Goal: Task Accomplishment & Management: Manage account settings

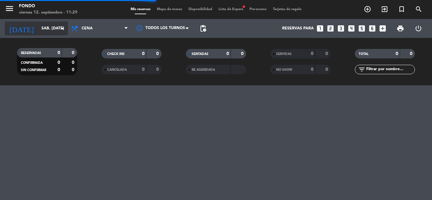
click at [41, 28] on input "sáb. [DATE]" at bounding box center [64, 28] width 53 height 11
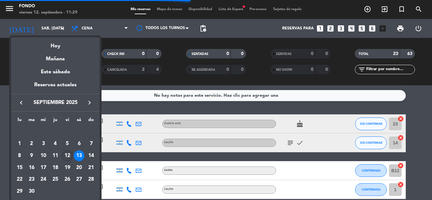
scroll to position [273, 0]
click at [69, 156] on div "12" at bounding box center [67, 156] width 11 height 11
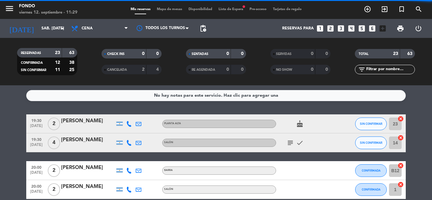
type input "vie. [DATE]"
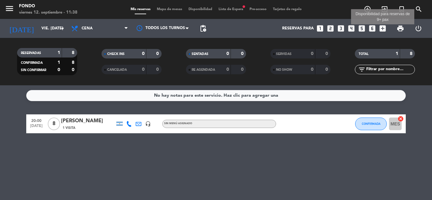
click at [383, 26] on icon "add_box" at bounding box center [383, 28] width 8 height 8
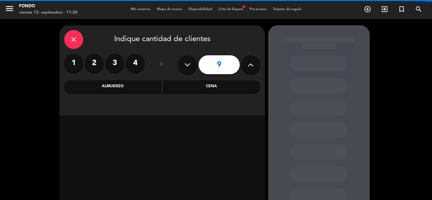
click at [253, 67] on icon at bounding box center [251, 64] width 6 height 9
type input "10"
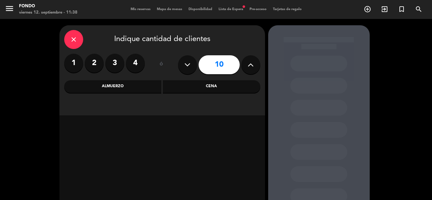
click at [208, 84] on div "Cena" at bounding box center [211, 86] width 97 height 13
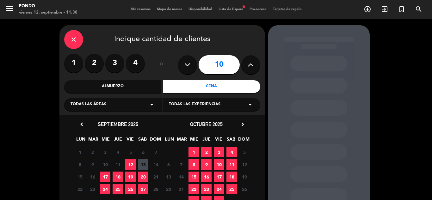
click at [132, 174] on span "19" at bounding box center [130, 177] width 10 height 10
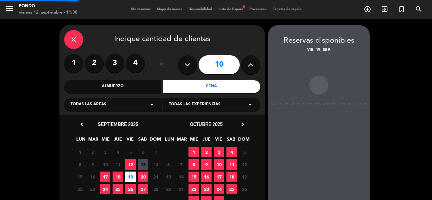
scroll to position [25, 0]
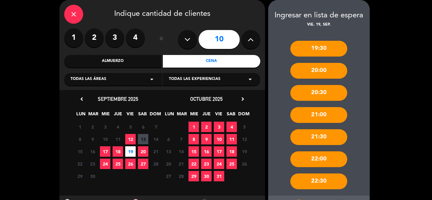
click at [359, 148] on div "19:30 20:00 20:30 21:00 21:30 22:00 22:30" at bounding box center [319, 112] width 102 height 168
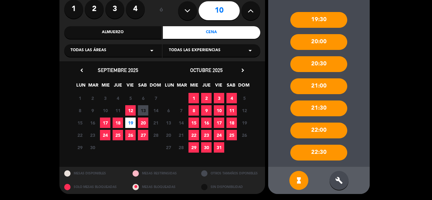
scroll to position [54, 0]
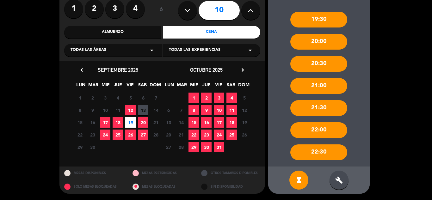
click at [345, 180] on div "build" at bounding box center [339, 180] width 19 height 19
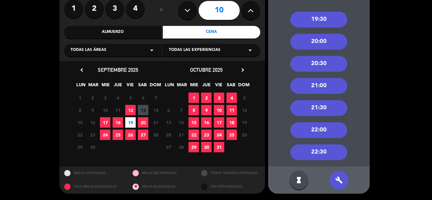
click at [321, 65] on div "20:30" at bounding box center [318, 64] width 57 height 16
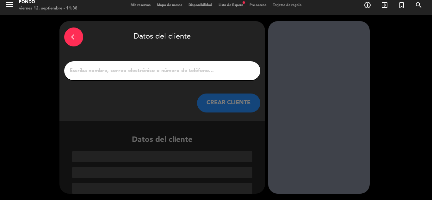
scroll to position [4, 0]
click at [176, 67] on input "Página Completa" at bounding box center [162, 70] width 187 height 9
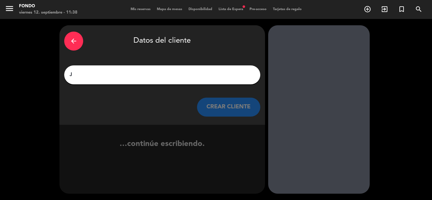
scroll to position [0, 0]
type input "J"
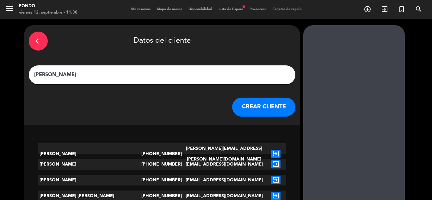
type input "[PERSON_NAME]"
click at [271, 150] on icon "exit_to_app" at bounding box center [275, 154] width 9 height 8
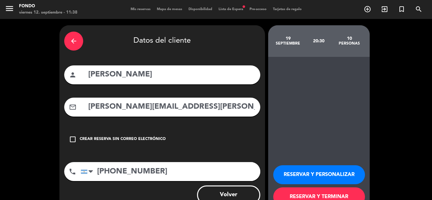
click at [317, 173] on button "RESERVAR Y PERSONALIZAR" at bounding box center [319, 174] width 92 height 19
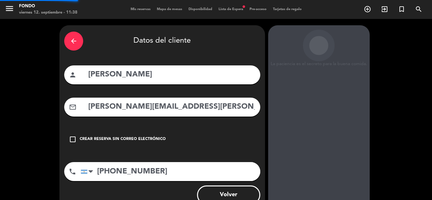
type textarea "secreto"
click at [317, 173] on div "La paciencia es el secreto para la buena comida. 19 septiembre 20:30 10 persona…" at bounding box center [319, 119] width 102 height 189
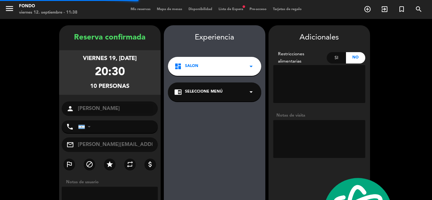
type input "[PHONE_NUMBER]"
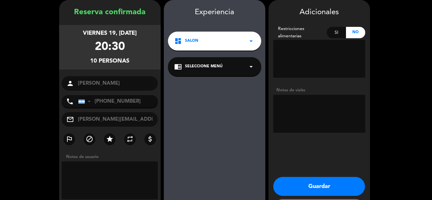
click at [316, 184] on button "Guardar" at bounding box center [319, 186] width 92 height 19
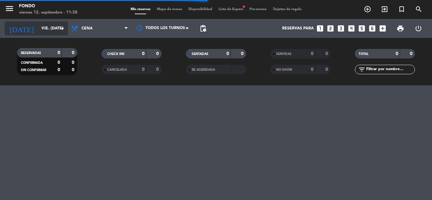
click at [50, 28] on input "vie. [DATE]" at bounding box center [64, 28] width 53 height 11
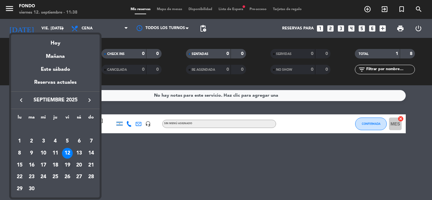
click at [68, 165] on div "19" at bounding box center [67, 165] width 11 height 11
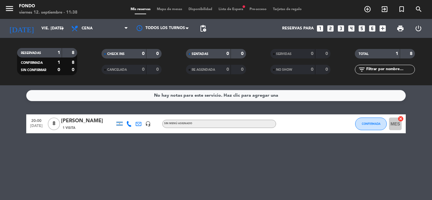
type input "vie. [DATE]"
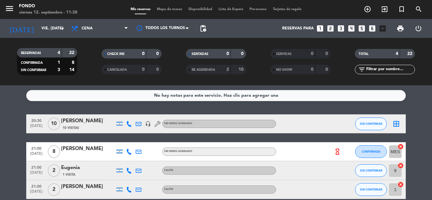
click at [167, 10] on span "Mapa de mesas" at bounding box center [170, 9] width 32 height 3
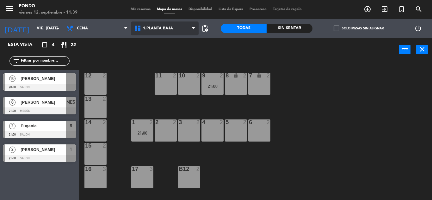
click at [167, 30] on span "1.Planta Baja" at bounding box center [158, 28] width 30 height 4
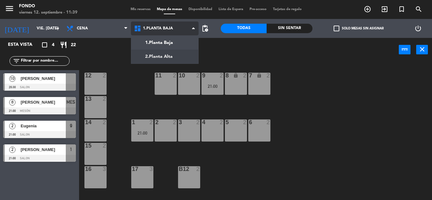
click at [166, 54] on ng-component "menu Fondo viernes 12. septiembre - 11:39 Mis reservas Mapa de mesas Disponibil…" at bounding box center [216, 100] width 432 height 200
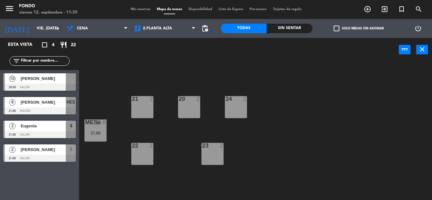
click at [143, 107] on div "21 2" at bounding box center [142, 107] width 22 height 22
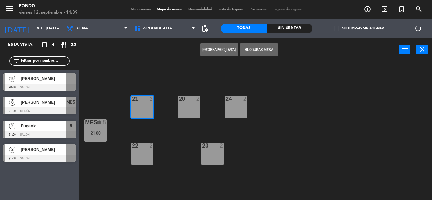
click at [144, 163] on div "22 2" at bounding box center [142, 154] width 22 height 22
click at [196, 104] on div "20 2" at bounding box center [189, 107] width 22 height 22
click at [253, 48] on button "Bloquear Mesa" at bounding box center [259, 49] width 38 height 13
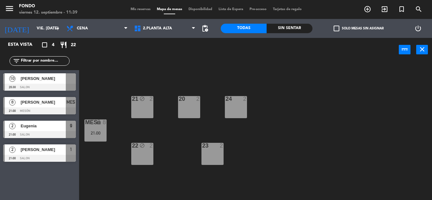
click at [185, 98] on div at bounding box center [189, 99] width 10 height 6
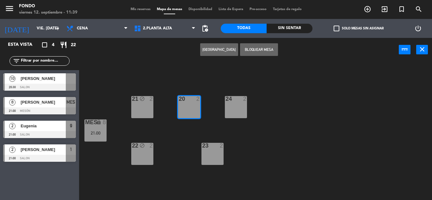
click at [215, 153] on div "23 2" at bounding box center [213, 154] width 22 height 22
click at [239, 108] on div "24 2" at bounding box center [236, 107] width 22 height 22
click at [259, 44] on button "Bloquear Mesa" at bounding box center [259, 49] width 38 height 13
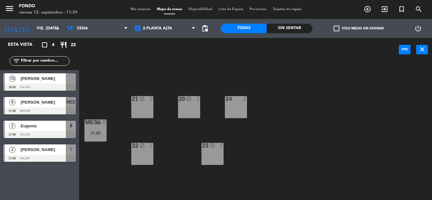
click at [240, 103] on div "24 2" at bounding box center [236, 107] width 22 height 22
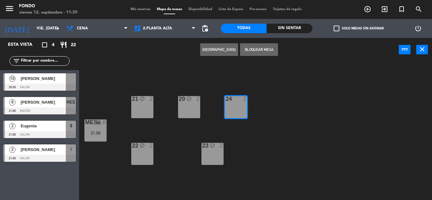
click at [254, 46] on button "Bloquear Mesa" at bounding box center [259, 49] width 38 height 13
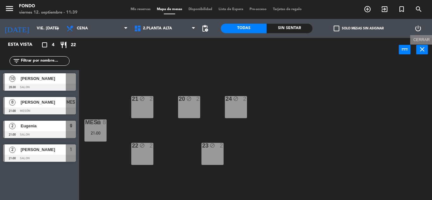
click at [420, 52] on icon "close" at bounding box center [423, 50] width 8 height 8
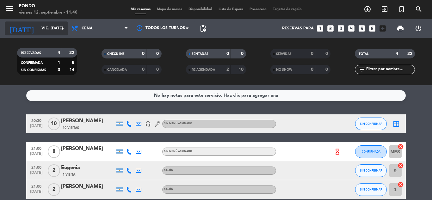
click at [38, 28] on input "vie. [DATE]" at bounding box center [64, 28] width 53 height 11
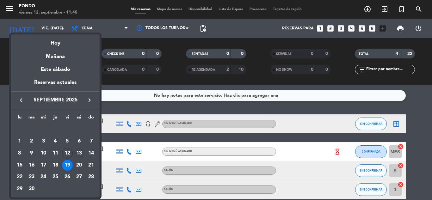
click at [80, 150] on div "13" at bounding box center [79, 153] width 11 height 11
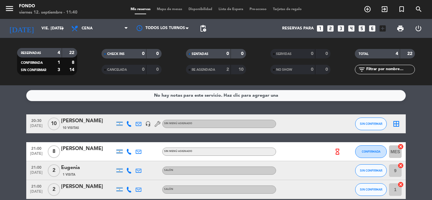
type input "sáb. [DATE]"
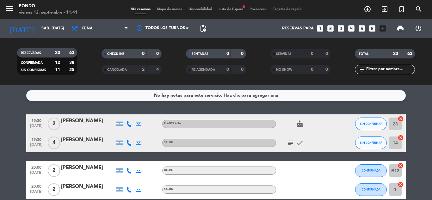
click at [299, 124] on icon "cake" at bounding box center [300, 124] width 8 height 8
click at [290, 144] on icon "subject" at bounding box center [291, 143] width 8 height 8
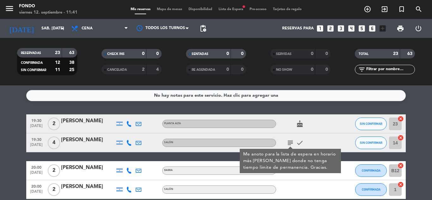
click at [426, 97] on service-notes "No hay notas para este servicio. Haz clic para agregar una" at bounding box center [216, 95] width 432 height 11
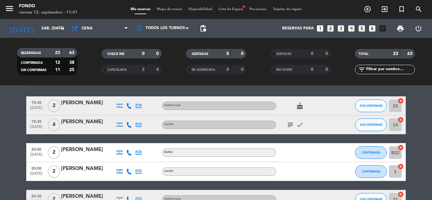
scroll to position [31, 0]
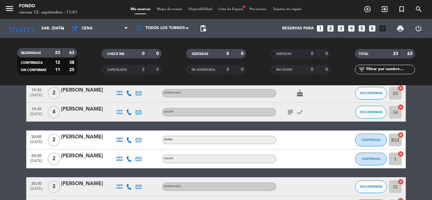
click at [130, 161] on icon at bounding box center [129, 159] width 6 height 6
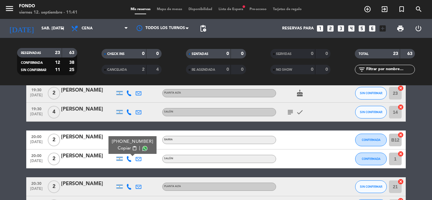
click at [127, 147] on span "Copiar" at bounding box center [124, 148] width 13 height 7
click at [129, 187] on icon at bounding box center [129, 187] width 6 height 6
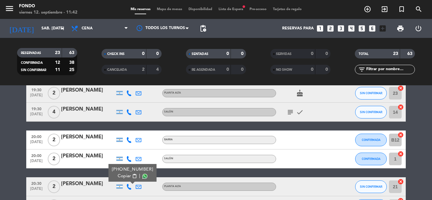
click at [124, 173] on span "Copiar" at bounding box center [124, 176] width 13 height 7
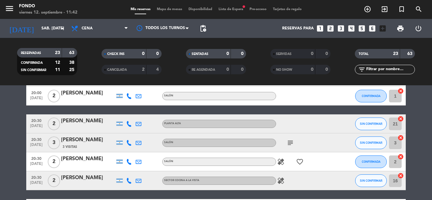
scroll to position [94, 0]
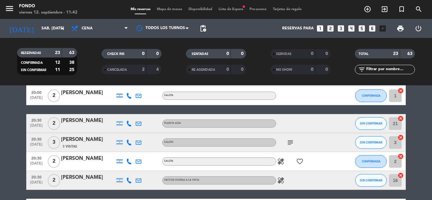
click at [129, 142] on icon at bounding box center [129, 143] width 6 height 6
click at [125, 133] on span "Copiar" at bounding box center [124, 132] width 13 height 7
click at [131, 162] on icon at bounding box center [129, 162] width 6 height 6
click at [123, 149] on span "Copiar" at bounding box center [124, 151] width 13 height 7
click at [130, 179] on icon at bounding box center [129, 181] width 6 height 6
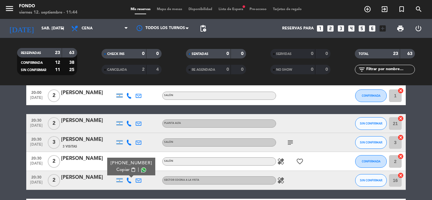
click at [124, 169] on span "Copiar" at bounding box center [122, 170] width 13 height 7
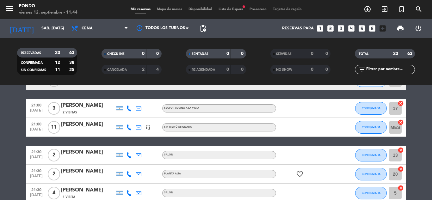
scroll to position [195, 0]
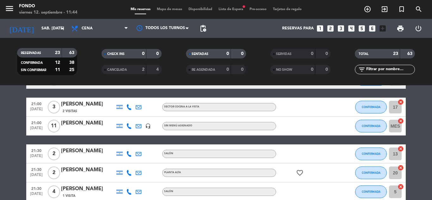
click at [130, 105] on icon at bounding box center [129, 107] width 6 height 6
click at [123, 98] on span "Copiar" at bounding box center [124, 96] width 13 height 7
click at [129, 125] on icon at bounding box center [129, 126] width 6 height 6
click at [124, 116] on span "Copiar" at bounding box center [122, 115] width 13 height 7
click at [130, 153] on icon at bounding box center [129, 154] width 6 height 6
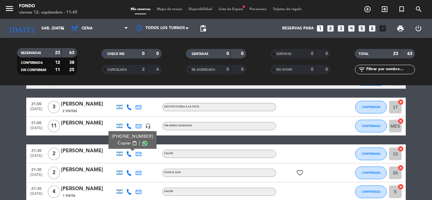
click at [123, 143] on span "Copiar" at bounding box center [124, 143] width 13 height 7
click at [129, 169] on div at bounding box center [128, 173] width 9 height 19
click at [128, 175] on icon at bounding box center [129, 173] width 6 height 6
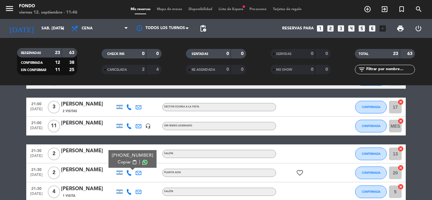
click at [121, 164] on span "Copiar" at bounding box center [124, 162] width 13 height 7
click at [131, 191] on icon at bounding box center [129, 192] width 6 height 6
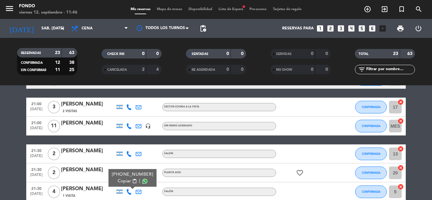
click at [121, 178] on span "Copiar" at bounding box center [124, 181] width 13 height 7
click at [423, 131] on bookings-row "19:30 [DATE] 2 [PERSON_NAME] PLANTA ALTA cake SIN CONFIRMAR 23 cancel 19:30 [DA…" at bounding box center [216, 164] width 432 height 490
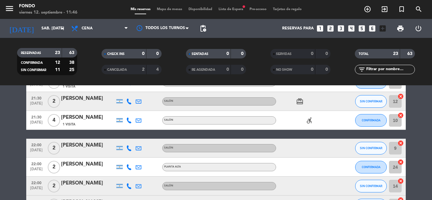
scroll to position [309, 0]
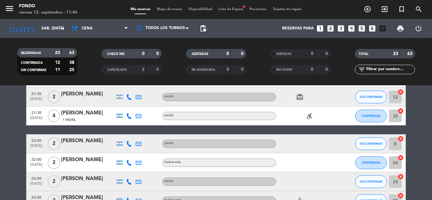
click at [128, 96] on icon at bounding box center [129, 97] width 6 height 6
click at [127, 88] on span "Copiar" at bounding box center [124, 86] width 13 height 7
click at [129, 115] on icon at bounding box center [129, 116] width 6 height 6
click at [123, 104] on span "Copiar" at bounding box center [124, 105] width 13 height 7
click at [130, 146] on icon at bounding box center [129, 144] width 6 height 6
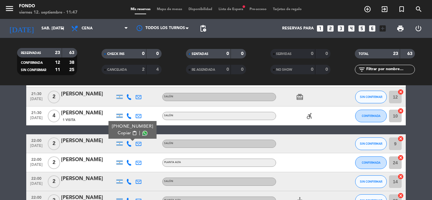
click at [122, 134] on span "Copiar" at bounding box center [124, 133] width 13 height 7
click at [128, 164] on icon at bounding box center [129, 163] width 6 height 6
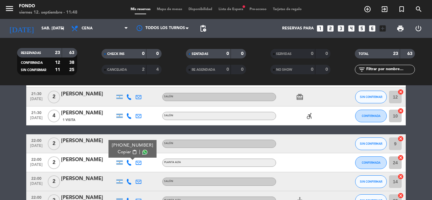
click at [124, 152] on span "Copiar" at bounding box center [124, 152] width 13 height 7
click at [129, 182] on icon at bounding box center [129, 182] width 6 height 6
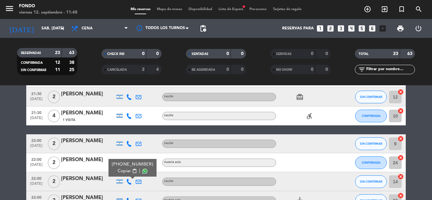
click at [123, 171] on span "Copiar" at bounding box center [124, 171] width 13 height 7
click at [423, 130] on bookings-row "19:30 [DATE] 2 [PERSON_NAME] PLANTA ALTA cake SIN CONFIRMAR 23 cancel 19:30 [DA…" at bounding box center [216, 50] width 432 height 490
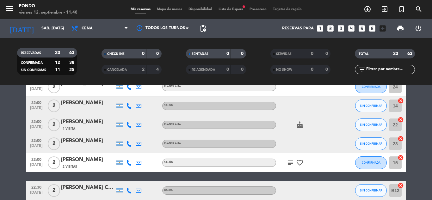
scroll to position [398, 0]
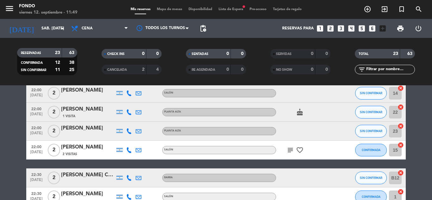
click at [129, 110] on icon at bounding box center [129, 112] width 6 height 6
click at [124, 100] on span "Copiar" at bounding box center [124, 101] width 13 height 7
click at [130, 131] on icon at bounding box center [129, 131] width 6 height 6
click at [123, 120] on span "Copiar" at bounding box center [124, 120] width 13 height 7
click at [129, 148] on icon at bounding box center [129, 150] width 6 height 6
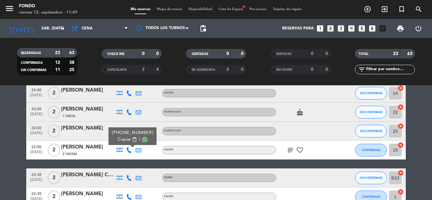
click at [123, 140] on span "Copiar" at bounding box center [124, 139] width 13 height 7
click at [130, 178] on icon at bounding box center [129, 178] width 6 height 6
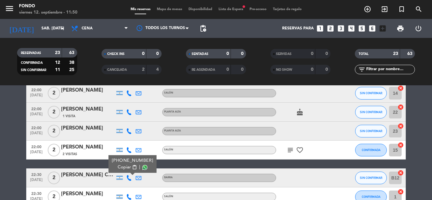
click at [123, 167] on span "Copiar" at bounding box center [124, 167] width 13 height 7
click at [129, 197] on icon at bounding box center [129, 197] width 6 height 6
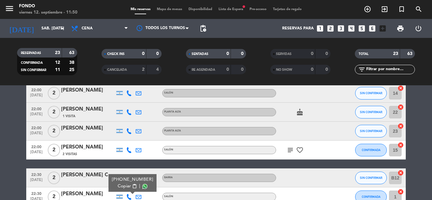
click at [132, 185] on span "content_paste" at bounding box center [134, 186] width 5 height 5
click at [294, 150] on icon "subject" at bounding box center [291, 150] width 8 height 8
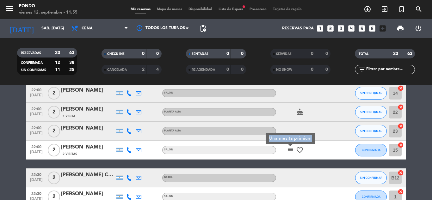
drag, startPoint x: 311, startPoint y: 138, endPoint x: 268, endPoint y: 140, distance: 43.0
click at [268, 140] on div "Una mesita primium" at bounding box center [290, 138] width 49 height 11
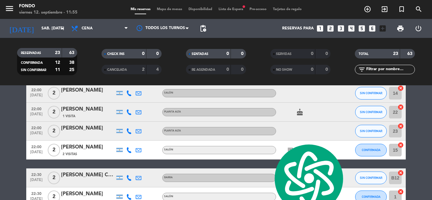
copy div "Una mesita primium"
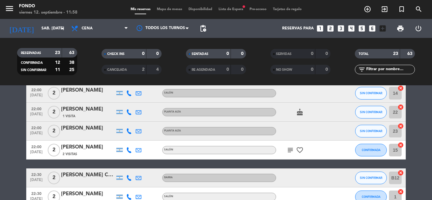
click at [230, 9] on span "Lista de Espera fiber_manual_record" at bounding box center [230, 9] width 31 height 3
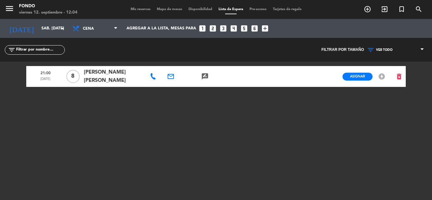
click at [133, 9] on span "Mis reservas" at bounding box center [141, 9] width 26 height 3
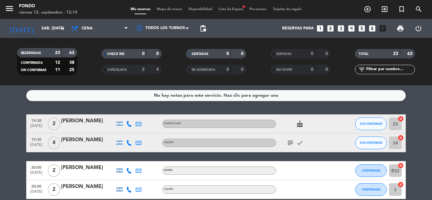
click at [419, 107] on div "No hay notas para este servicio. Haz clic para agregar una 19:30 [DATE] 2 [PERS…" at bounding box center [216, 142] width 432 height 115
click at [226, 7] on div "Mis reservas Mapa de mesas Disponibilidad Lista de Espera fiber_manual_record P…" at bounding box center [216, 10] width 177 height 6
click at [223, 9] on span "Lista de Espera fiber_manual_record" at bounding box center [230, 9] width 31 height 3
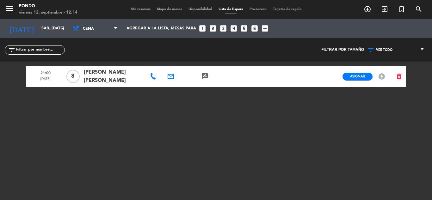
click at [143, 7] on div "Mis reservas Mapa de mesas Disponibilidad Lista de Espera Pre-acceso Tarjetas d…" at bounding box center [216, 10] width 177 height 6
click at [135, 12] on div "Mis reservas Mapa de mesas Disponibilidad Lista de Espera Pre-acceso Tarjetas d…" at bounding box center [216, 10] width 177 height 6
click at [136, 9] on span "Mis reservas" at bounding box center [141, 9] width 26 height 3
